Goal: Transaction & Acquisition: Obtain resource

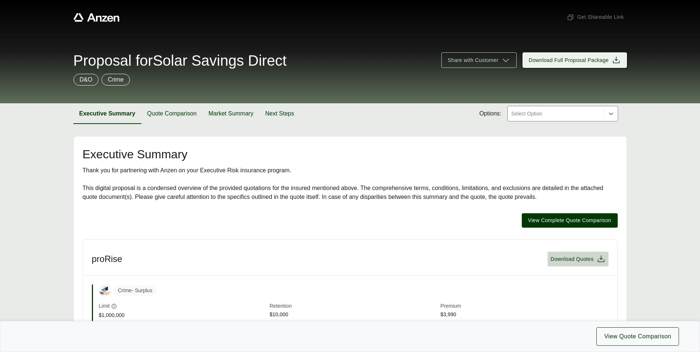
click at [570, 53] on button "Download Full Proposal Package" at bounding box center [574, 59] width 104 height 15
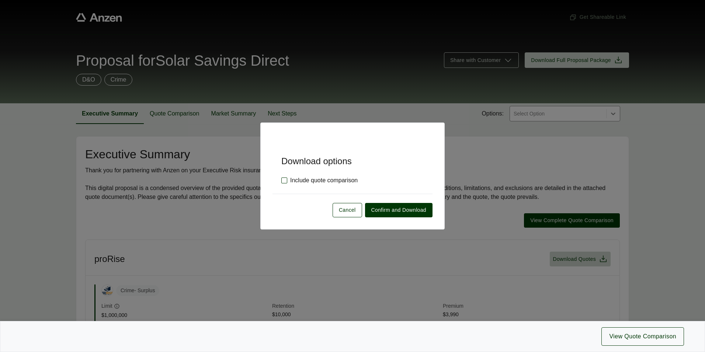
click at [285, 182] on label "Include quote comparison" at bounding box center [319, 180] width 76 height 9
click at [395, 208] on span "Confirm and Download" at bounding box center [398, 210] width 55 height 8
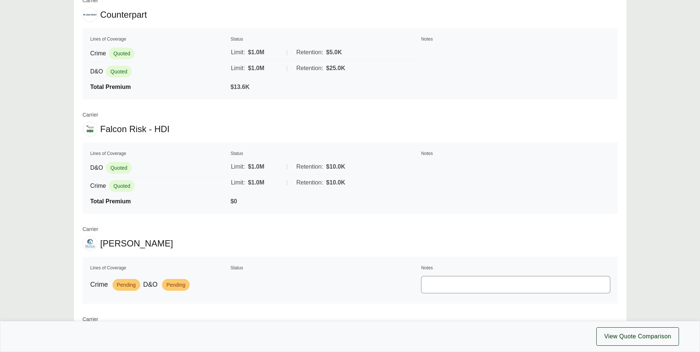
scroll to position [996, 0]
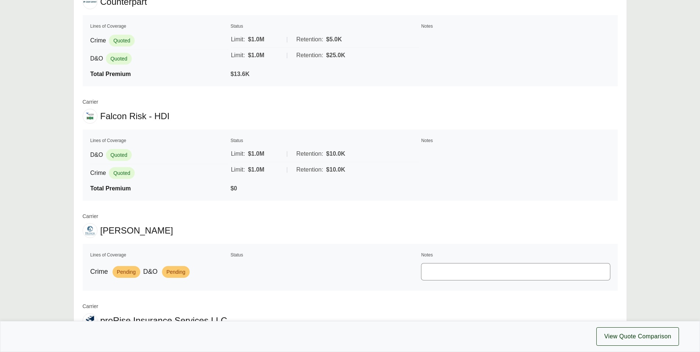
click at [117, 153] on span "Quoted" at bounding box center [119, 155] width 26 height 12
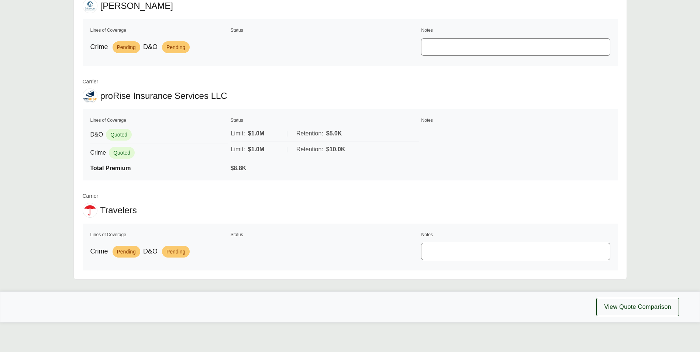
scroll to position [1183, 0]
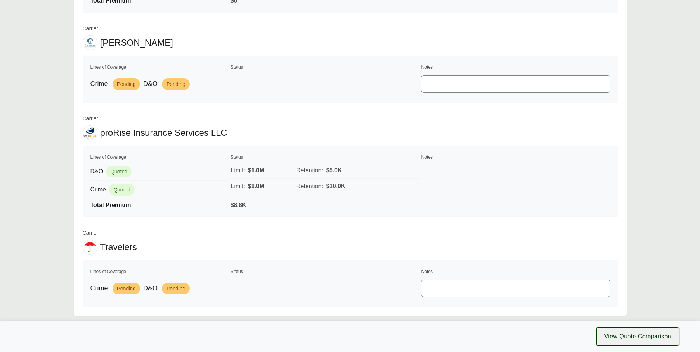
click at [654, 334] on span "View Quote Comparison" at bounding box center [637, 336] width 67 height 9
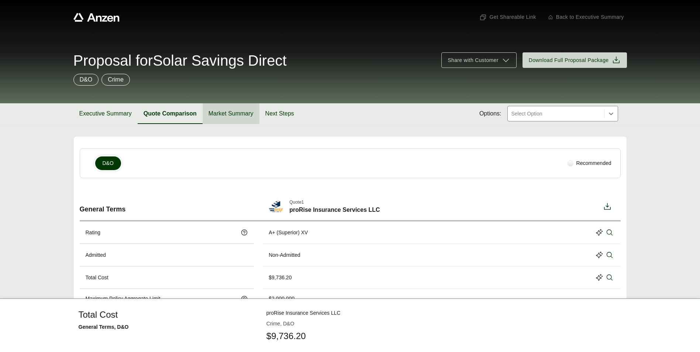
click at [233, 112] on button "Market Summary" at bounding box center [230, 113] width 57 height 21
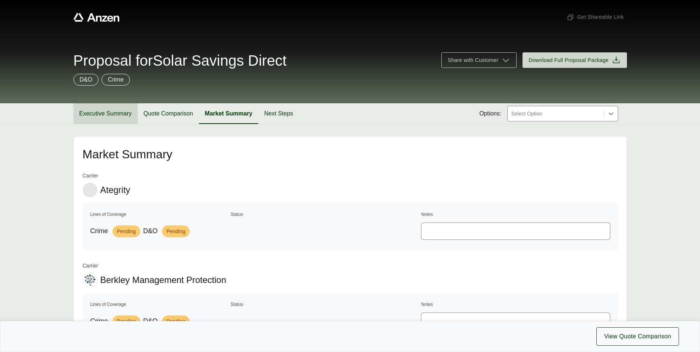
click at [103, 110] on button "Executive Summary" at bounding box center [105, 113] width 64 height 21
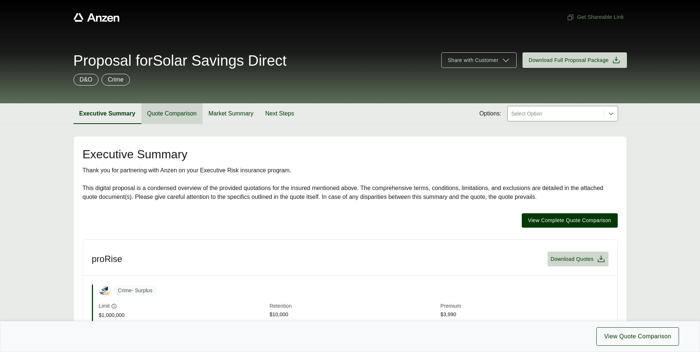
click at [182, 113] on button "Quote Comparison" at bounding box center [171, 113] width 61 height 21
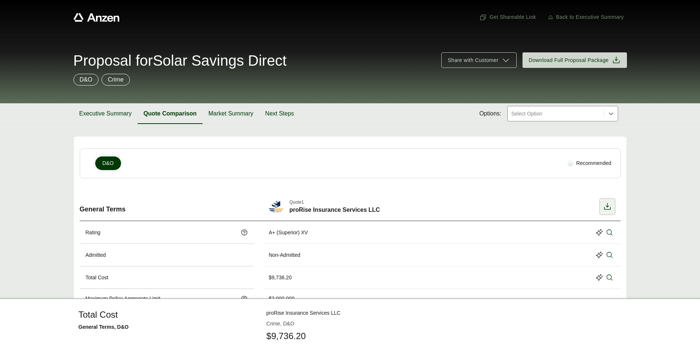
click at [608, 205] on icon at bounding box center [607, 206] width 9 height 9
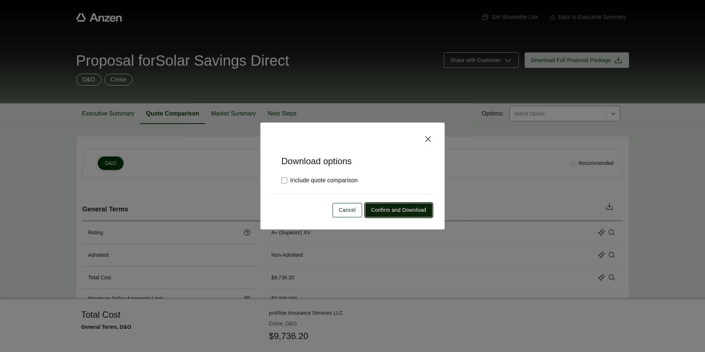
click at [414, 209] on span "Confirm and Download" at bounding box center [398, 210] width 55 height 8
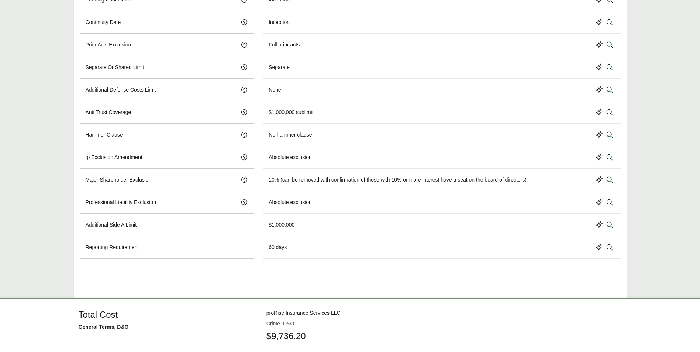
scroll to position [417, 0]
